Goal: Task Accomplishment & Management: Complete application form

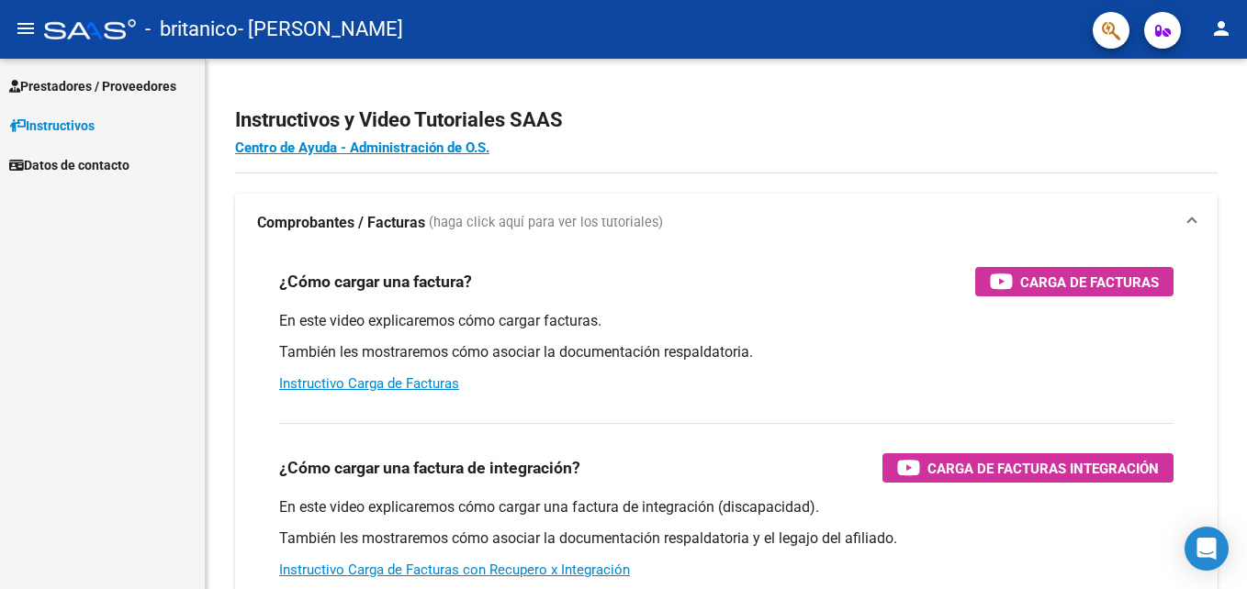
click at [116, 85] on span "Prestadores / Proveedores" at bounding box center [92, 86] width 167 height 20
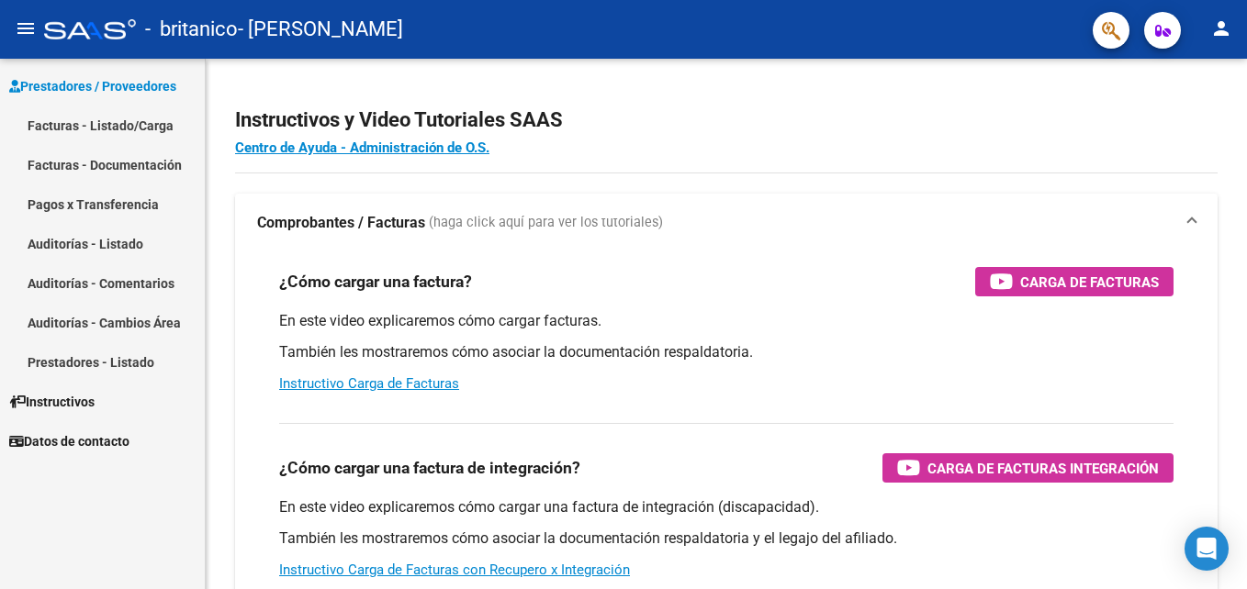
click at [102, 114] on link "Facturas - Listado/Carga" at bounding box center [102, 125] width 205 height 39
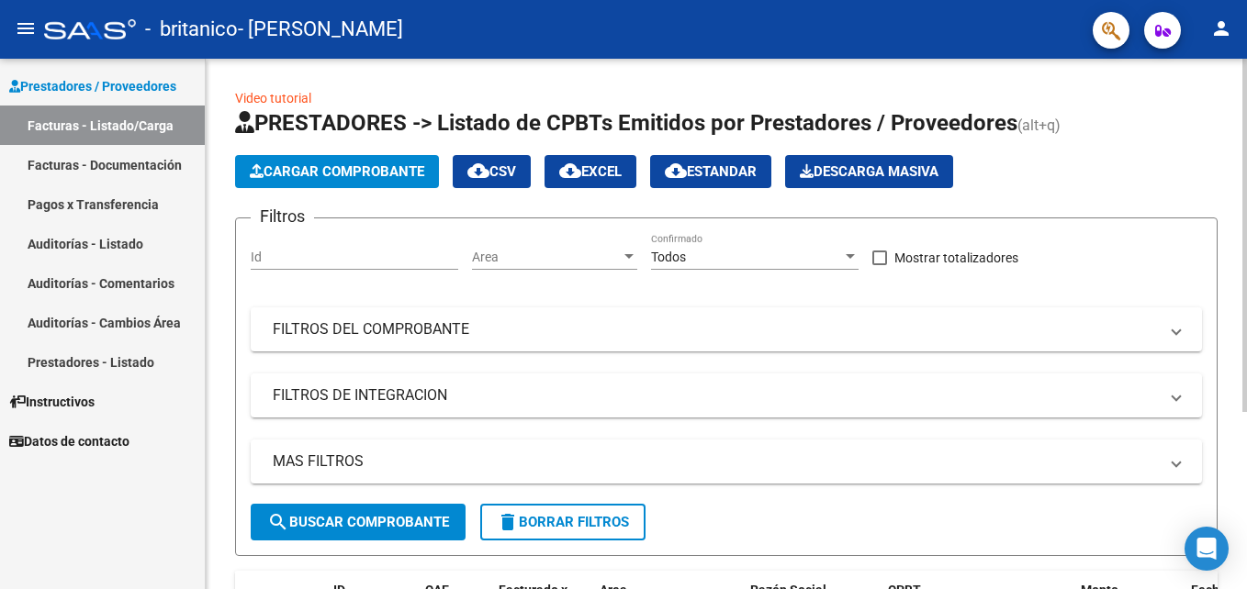
click at [349, 164] on span "Cargar Comprobante" at bounding box center [337, 171] width 174 height 17
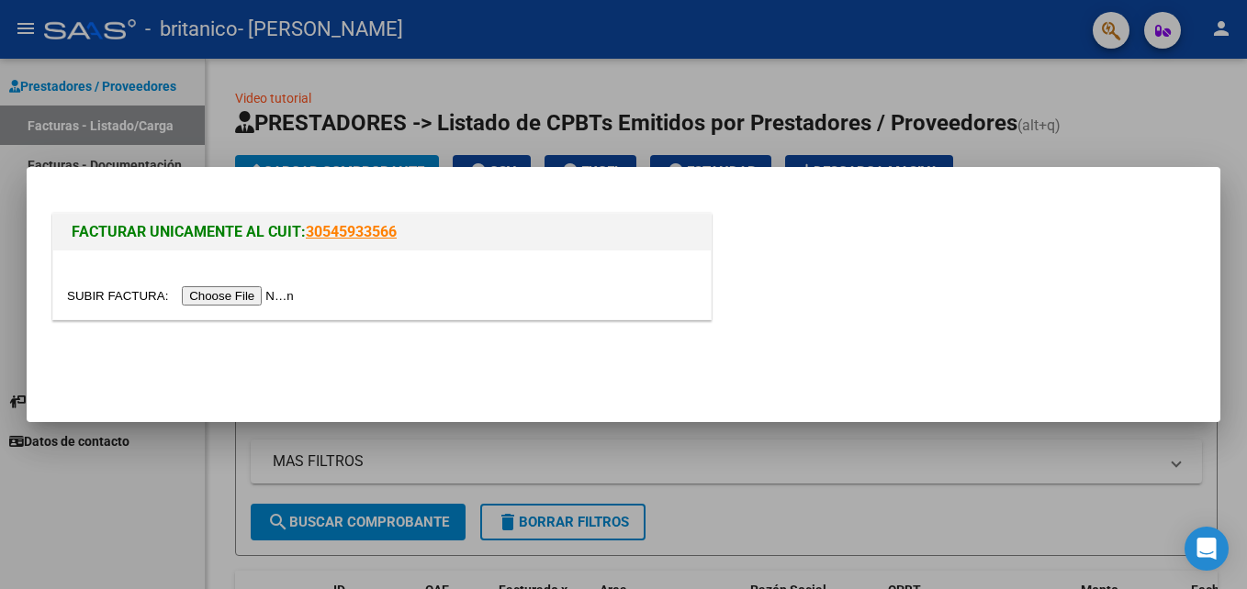
click at [262, 292] on input "file" at bounding box center [183, 295] width 232 height 19
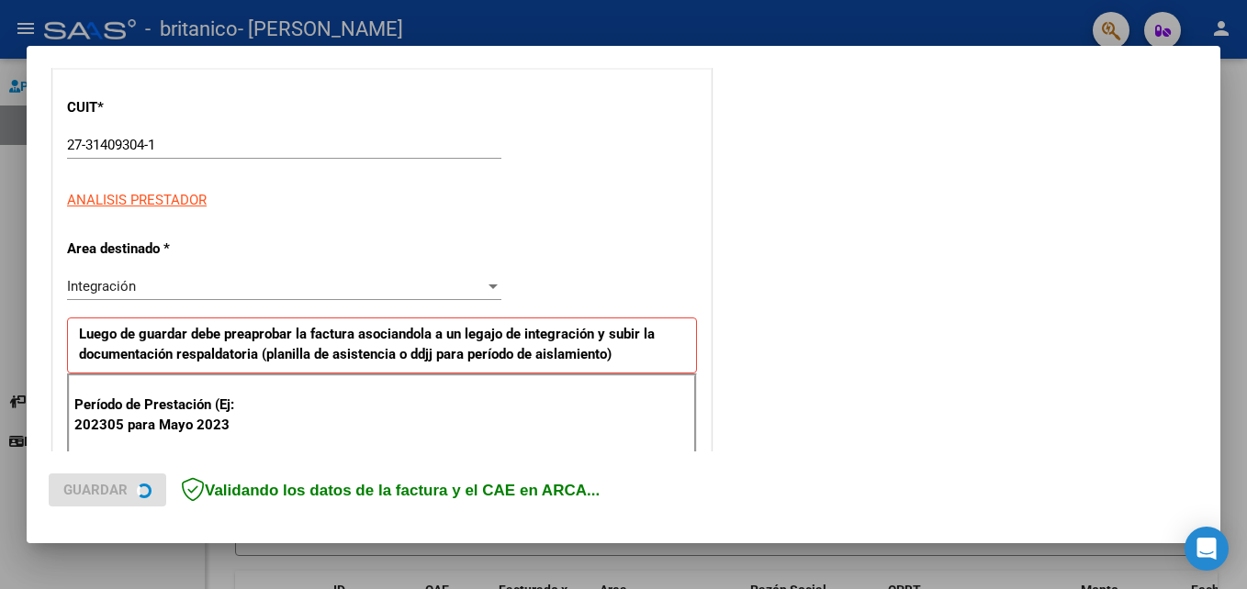
scroll to position [275, 0]
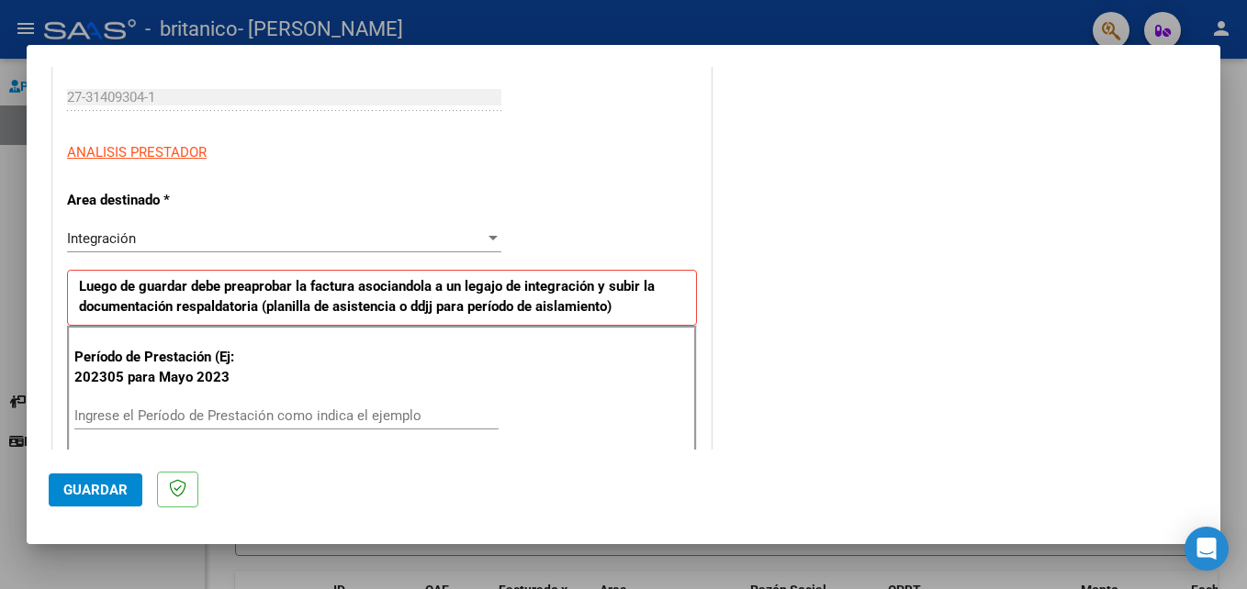
click at [368, 238] on div "Integración" at bounding box center [276, 238] width 418 height 17
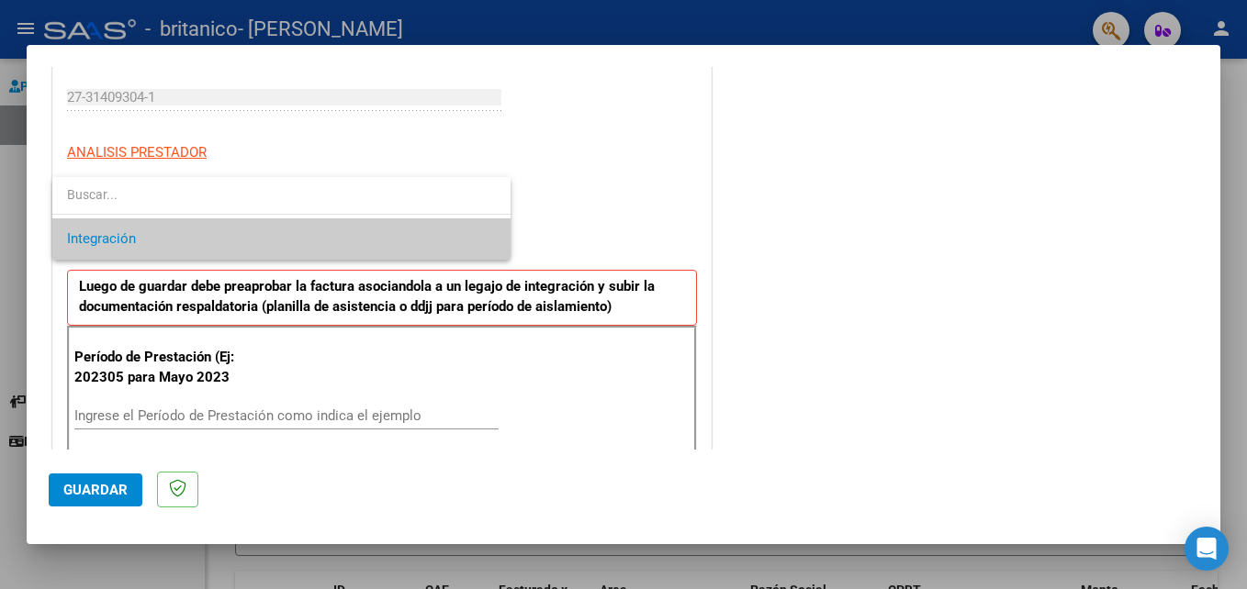
click at [368, 238] on span "Integración" at bounding box center [281, 238] width 429 height 41
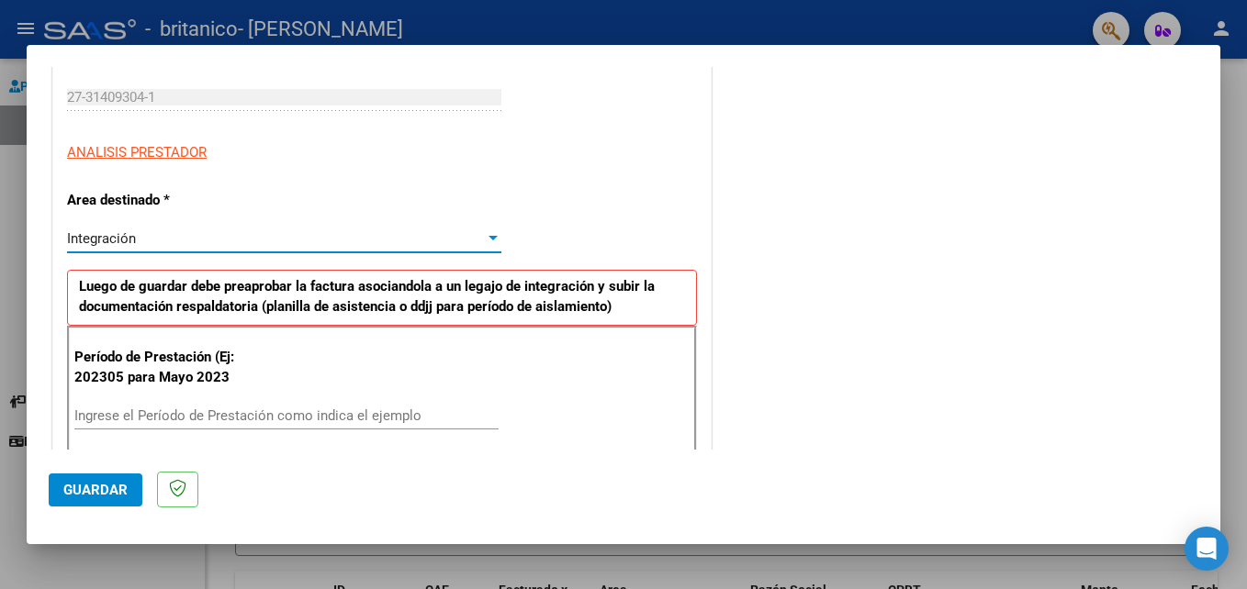
scroll to position [367, 0]
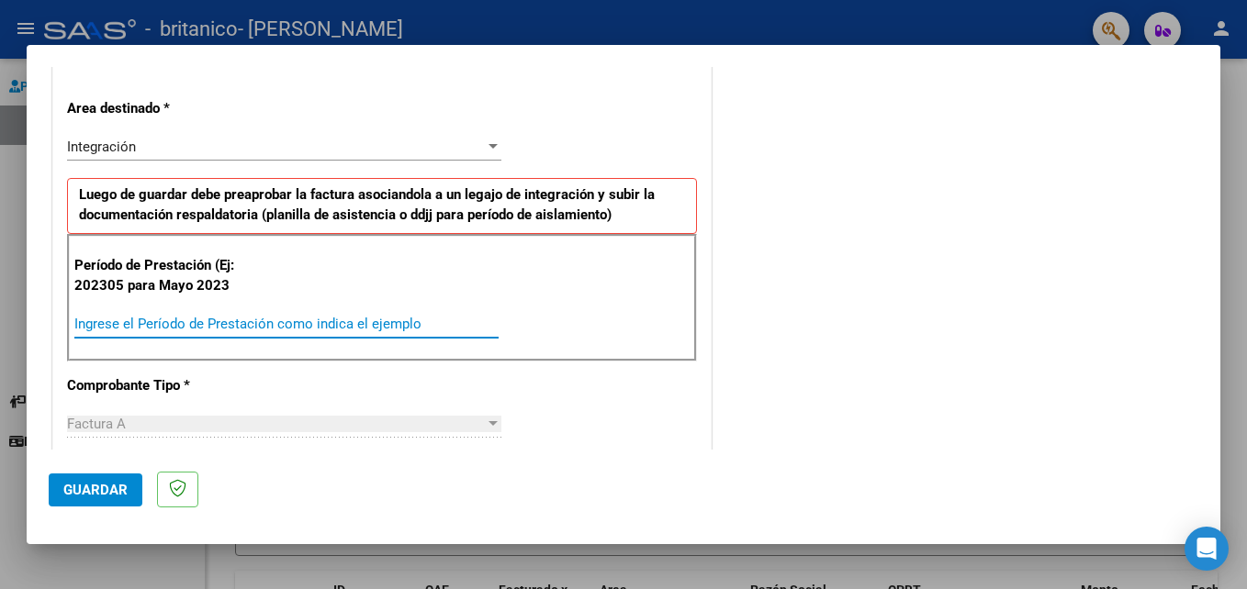
click at [336, 316] on input "Ingrese el Período de Prestación como indica el ejemplo" at bounding box center [286, 324] width 424 height 17
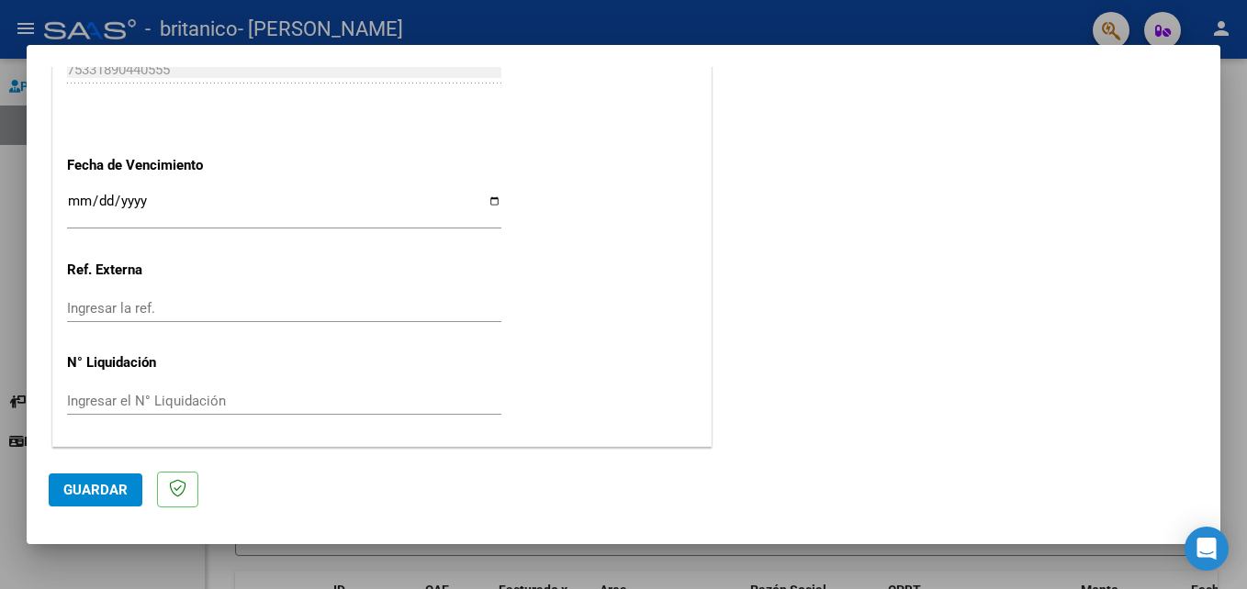
scroll to position [1199, 0]
type input "202507"
click at [108, 489] on span "Guardar" at bounding box center [95, 490] width 64 height 17
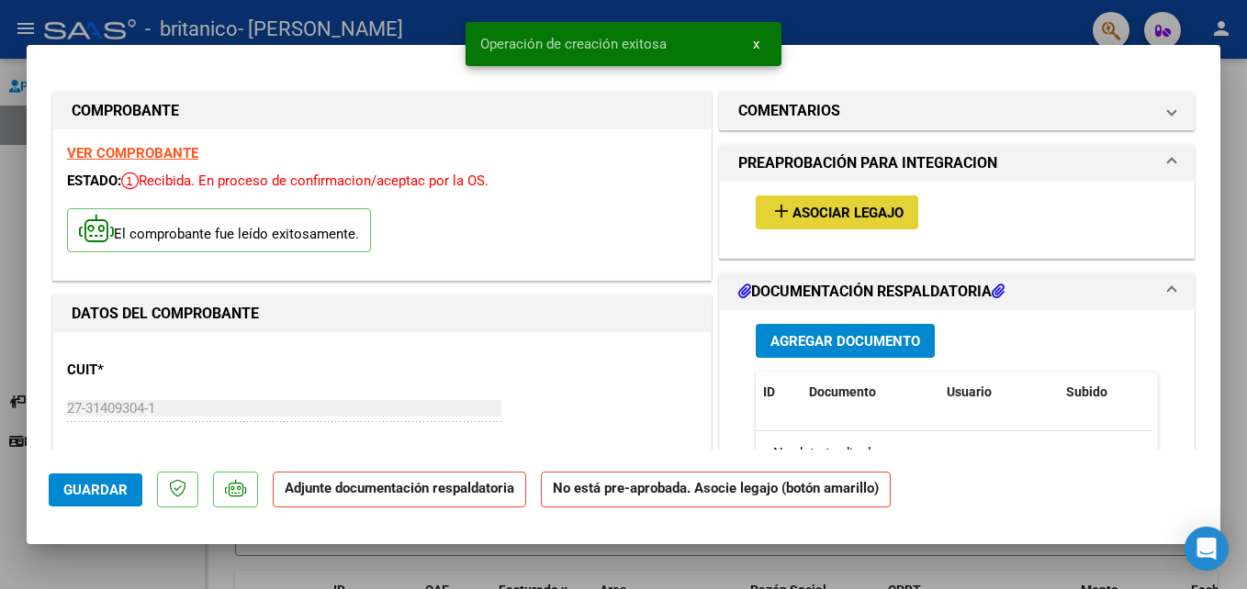
click at [808, 218] on span "Asociar Legajo" at bounding box center [847, 213] width 111 height 17
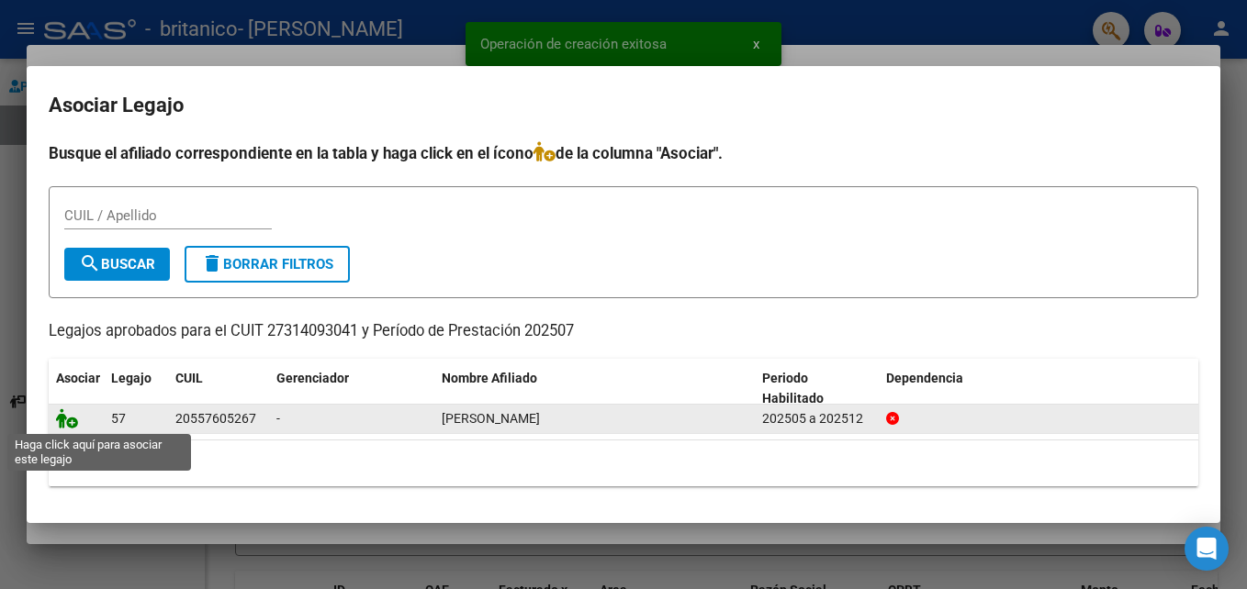
click at [71, 419] on icon at bounding box center [67, 419] width 22 height 20
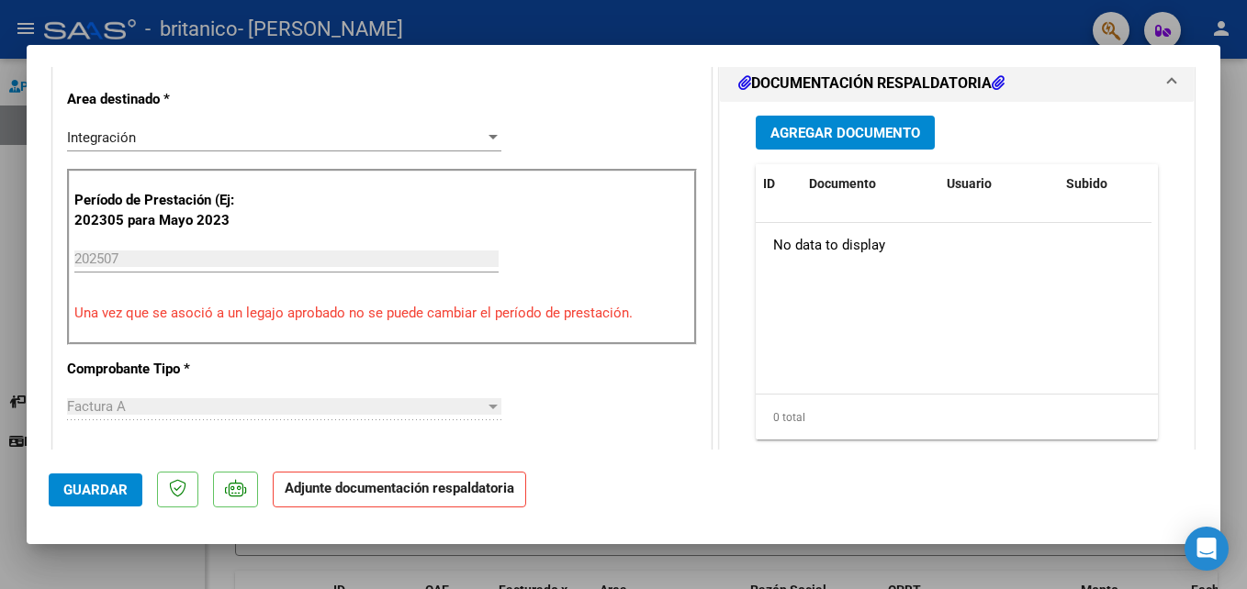
scroll to position [459, 0]
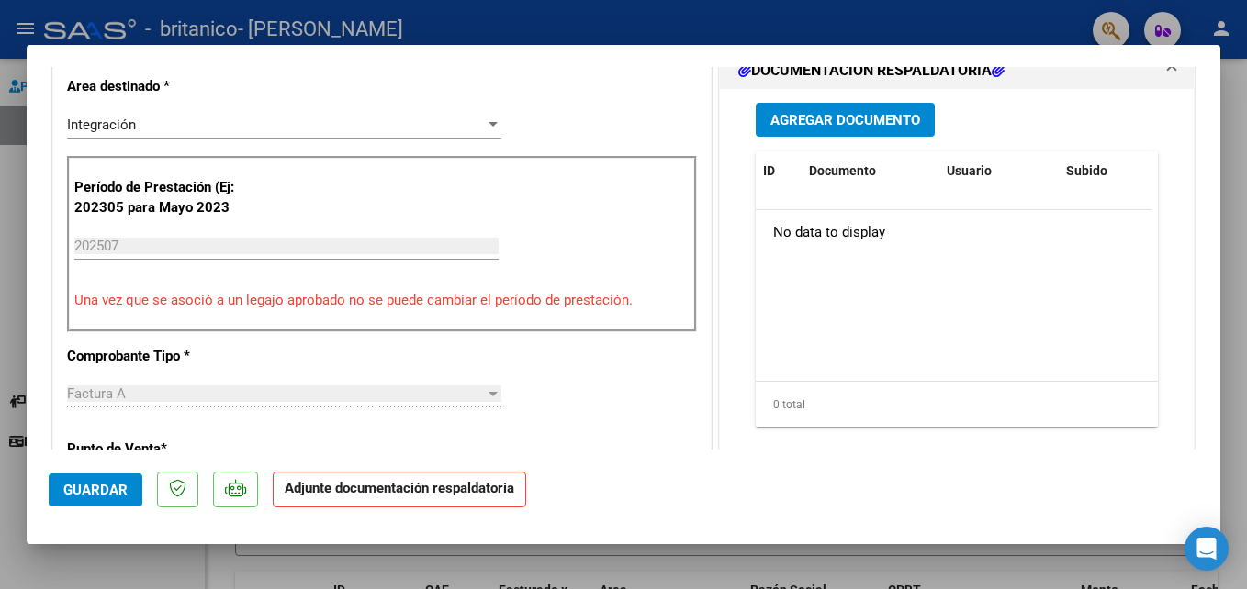
click at [901, 117] on span "Agregar Documento" at bounding box center [845, 120] width 150 height 17
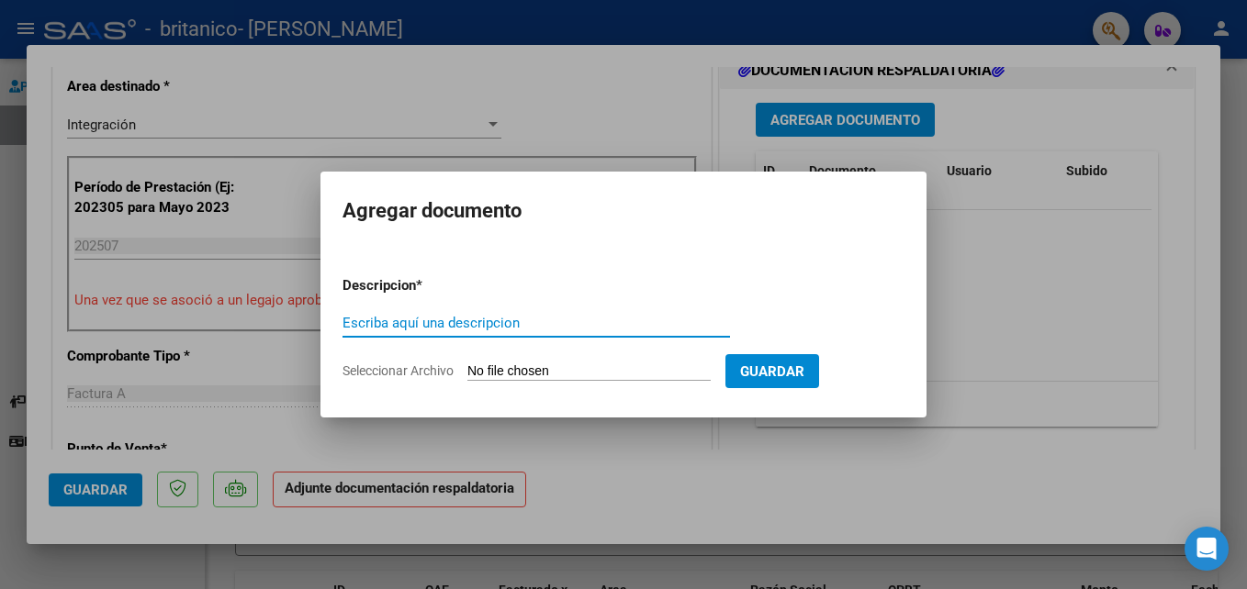
click at [619, 323] on input "Escriba aquí una descripcion" at bounding box center [535, 323] width 387 height 17
type input "asistencia"
click at [681, 369] on input "Seleccionar Archivo" at bounding box center [588, 372] width 243 height 17
type input "C:\fakepath\asistencia [DATE] [PERSON_NAME].pdf"
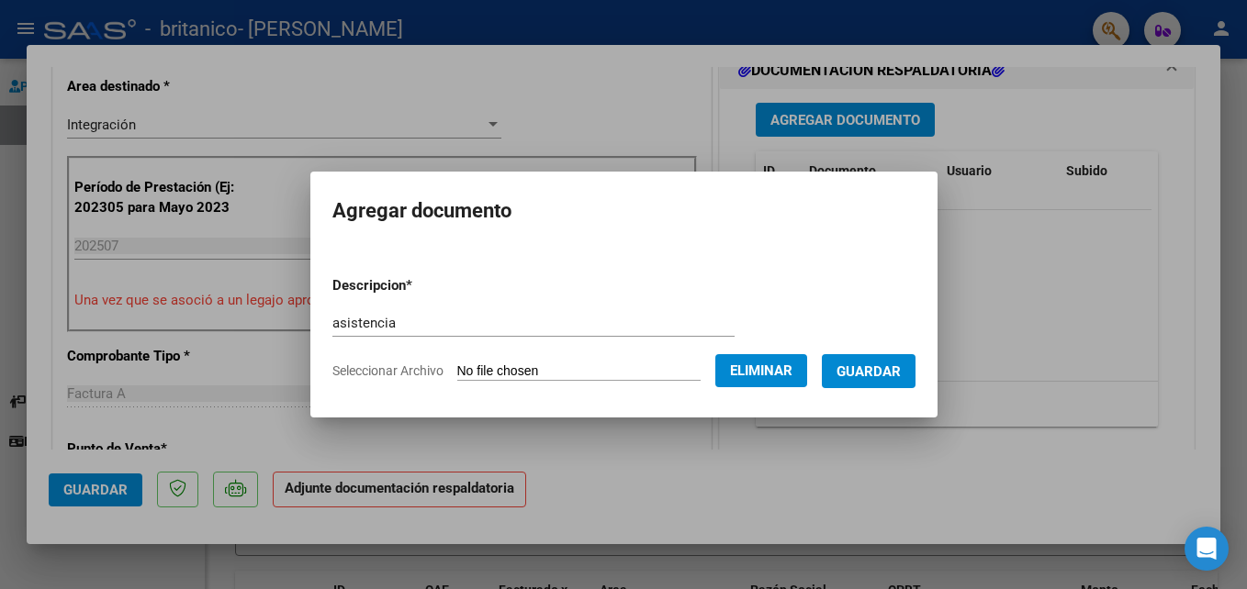
click at [868, 370] on span "Guardar" at bounding box center [868, 372] width 64 height 17
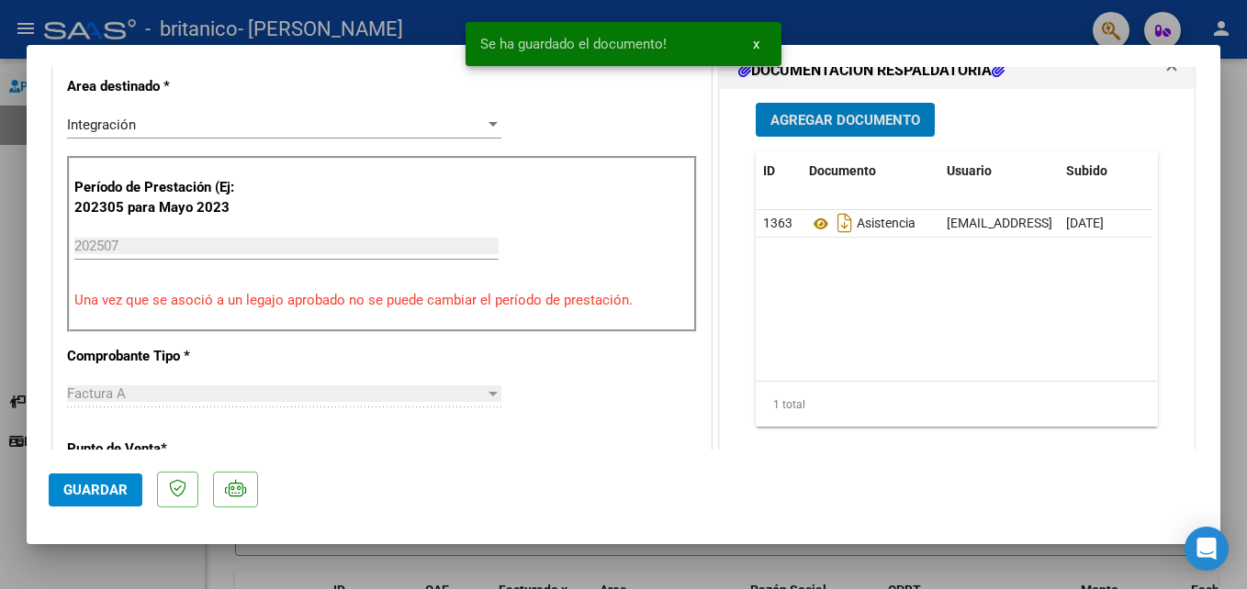
click at [974, 551] on div at bounding box center [623, 294] width 1247 height 589
type input "$ 0,00"
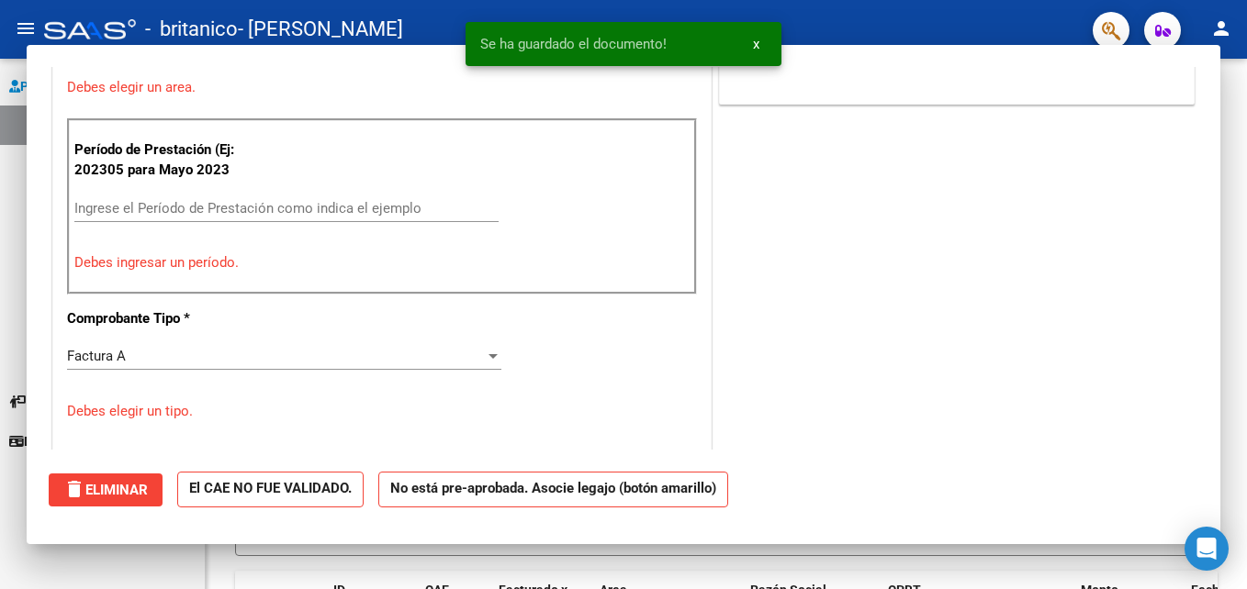
scroll to position [421, 0]
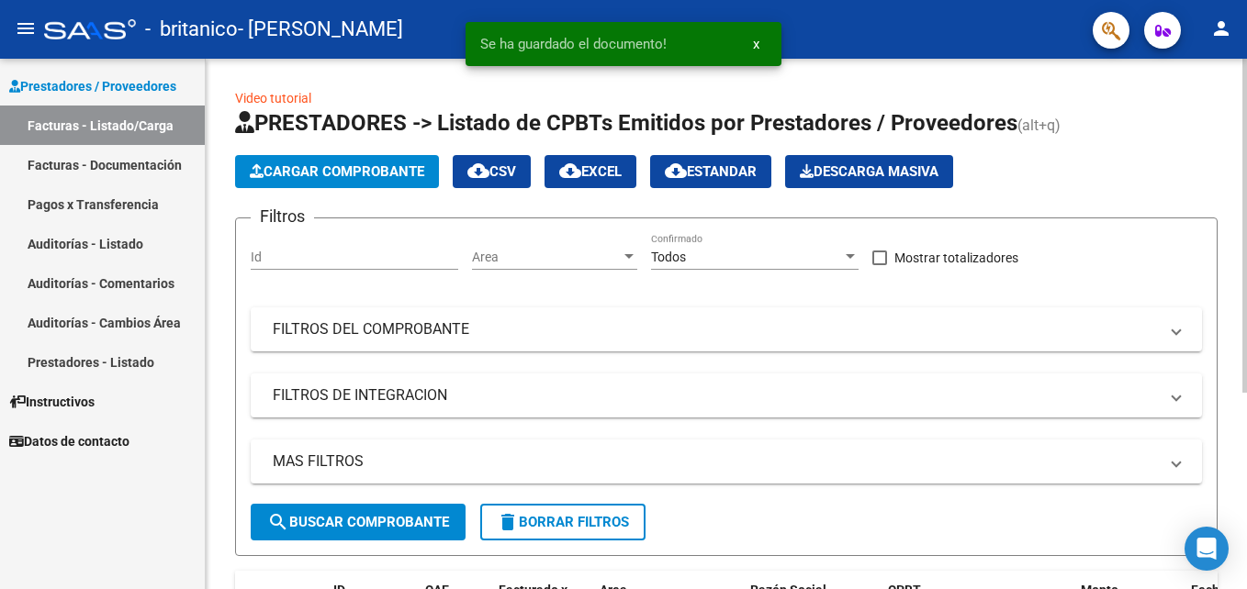
click at [1137, 102] on div "Video tutorial PRESTADORES -> Listado de CPBTs Emitidos por Prestadores / Prove…" at bounding box center [726, 458] width 982 height 740
